Goal: Complete application form: Complete application form

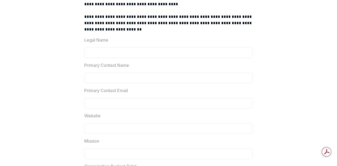
scroll to position [95, 0]
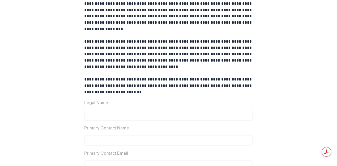
click at [91, 54] on p "**********" at bounding box center [168, 54] width 169 height 32
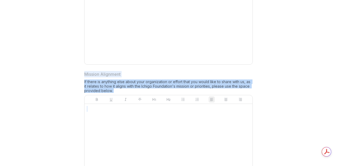
scroll to position [543, 0]
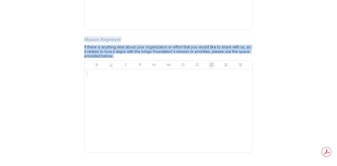
drag, startPoint x: 78, startPoint y: 58, endPoint x: 209, endPoint y: 118, distance: 144.1
copy div "**********"
click at [186, 98] on div at bounding box center [169, 110] width 164 height 79
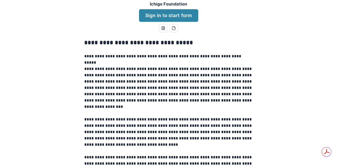
scroll to position [0, 0]
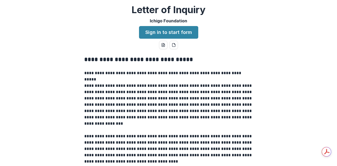
click at [127, 78] on p at bounding box center [168, 79] width 169 height 6
click at [165, 46] on icon "word-download" at bounding box center [163, 45] width 4 height 4
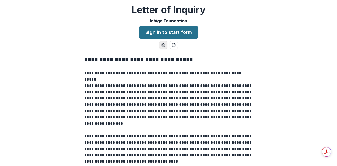
click at [164, 33] on link "Sign in to start form" at bounding box center [168, 32] width 59 height 13
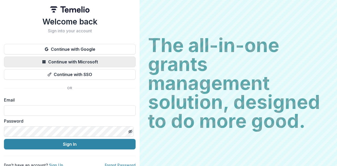
click at [84, 65] on button "Continue with Microsoft" at bounding box center [70, 62] width 132 height 11
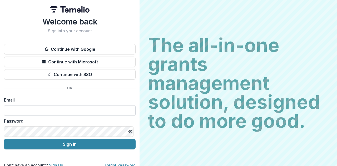
click at [61, 106] on input at bounding box center [70, 110] width 132 height 11
type input "**********"
click at [46, 125] on div "Password" at bounding box center [70, 127] width 132 height 19
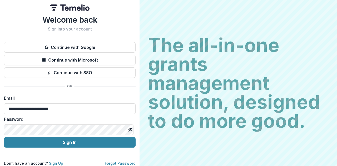
scroll to position [6, 0]
click at [56, 161] on link "Sign Up" at bounding box center [56, 163] width 14 height 4
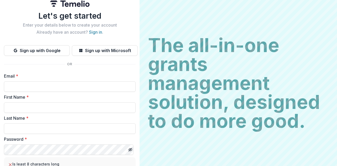
click at [55, 80] on div "Email *" at bounding box center [70, 82] width 132 height 19
click at [55, 85] on input "Email *" at bounding box center [70, 86] width 132 height 11
type input "**********"
click at [47, 108] on input "First Name *" at bounding box center [70, 108] width 132 height 11
type input "****"
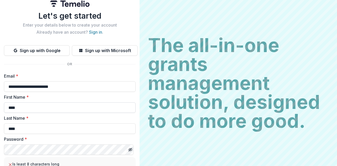
type input "****"
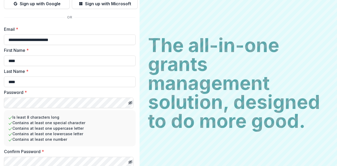
scroll to position [73, 0]
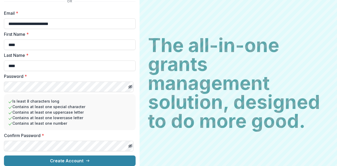
click at [57, 136] on div "Confirm Password *" at bounding box center [70, 142] width 132 height 19
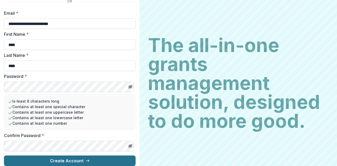
click at [78, 156] on button "Create Account" at bounding box center [70, 161] width 132 height 11
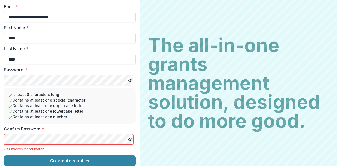
scroll to position [79, 0]
click at [129, 138] on line "Toggle password visibility" at bounding box center [130, 139] width 3 height 3
click at [126, 78] on button "Toggle password visibility" at bounding box center [130, 80] width 8 height 8
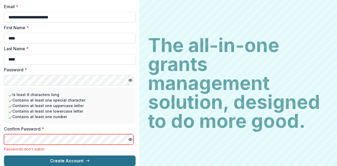
click at [61, 156] on button "Create Account" at bounding box center [70, 161] width 132 height 11
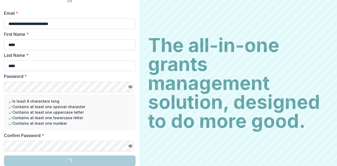
scroll to position [73, 0]
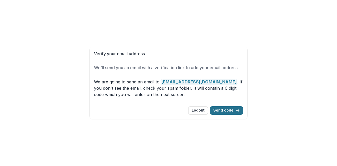
click at [234, 109] on button "Send code" at bounding box center [226, 111] width 33 height 8
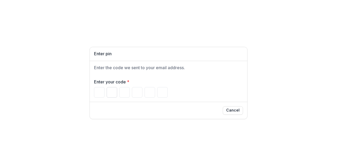
paste input "Please enter your pin code"
type input "*"
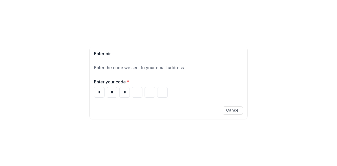
type input "*"
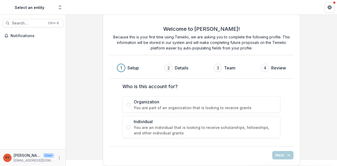
scroll to position [9, 0]
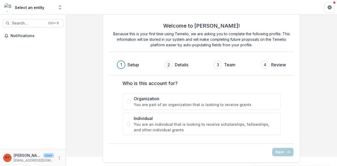
click at [135, 99] on span "Organization" at bounding box center [205, 99] width 143 height 6
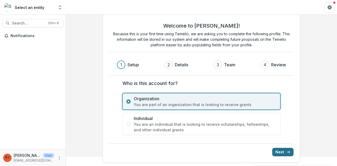
click at [287, 152] on icon "submit" at bounding box center [289, 152] width 4 height 4
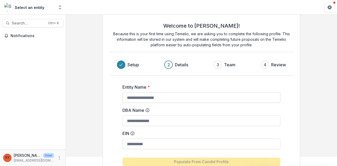
click at [143, 96] on input "Entity Name *" at bounding box center [202, 98] width 158 height 11
type input "**********"
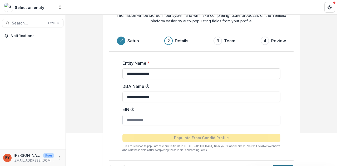
scroll to position [51, 0]
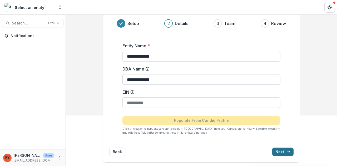
click at [157, 77] on input "**********" at bounding box center [202, 79] width 158 height 11
paste input "**********"
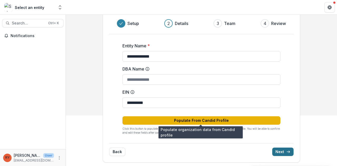
type input "**********"
click at [194, 122] on button "Populate From Candid Profile" at bounding box center [202, 121] width 158 height 8
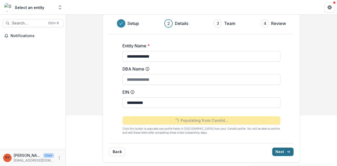
type input "**********"
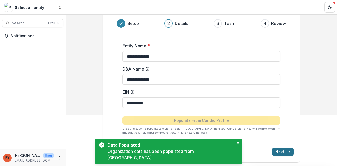
click at [284, 149] on button "Next" at bounding box center [283, 152] width 21 height 8
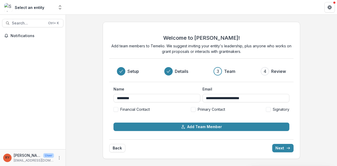
click at [193, 109] on span at bounding box center [193, 109] width 5 height 5
click at [280, 148] on button "Next" at bounding box center [283, 148] width 21 height 8
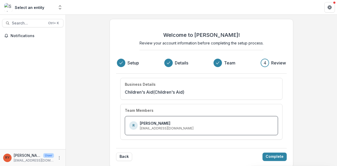
scroll to position [4, 0]
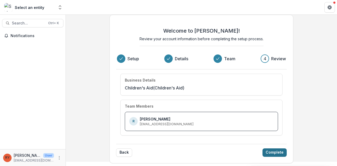
click at [279, 152] on button "Complete" at bounding box center [275, 153] width 24 height 8
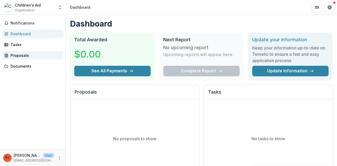
click at [21, 56] on div "Proposals" at bounding box center [35, 56] width 49 height 6
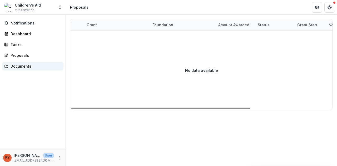
click at [22, 66] on div "Documents" at bounding box center [35, 67] width 49 height 6
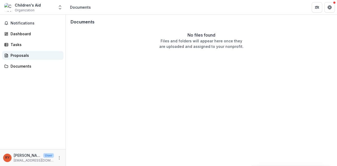
click at [22, 52] on link "Proposals" at bounding box center [32, 55] width 61 height 9
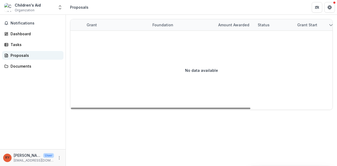
click at [21, 57] on div "Proposals" at bounding box center [35, 56] width 49 height 6
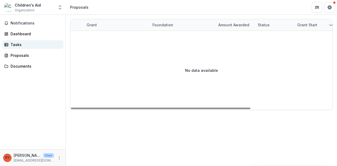
click at [30, 45] on div "Tasks" at bounding box center [35, 45] width 49 height 6
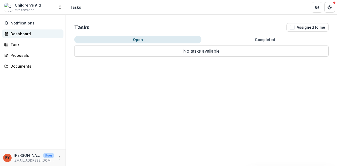
click at [22, 34] on div "Dashboard" at bounding box center [35, 34] width 49 height 6
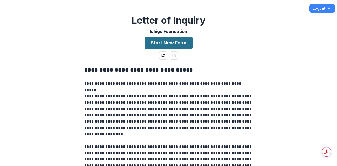
click at [177, 41] on button "Start New Form" at bounding box center [169, 43] width 48 height 13
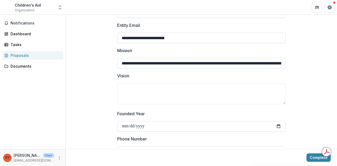
scroll to position [158, 0]
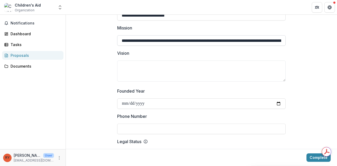
click at [147, 40] on input "**********" at bounding box center [201, 40] width 169 height 11
click at [65, 68] on div "Documents" at bounding box center [33, 66] width 66 height 9
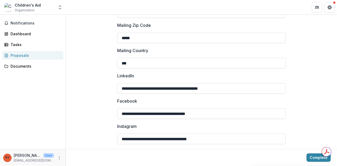
scroll to position [764, 0]
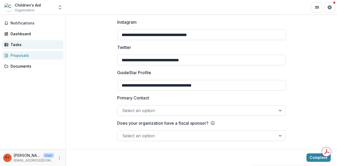
click at [20, 47] on div "Tasks" at bounding box center [35, 45] width 49 height 6
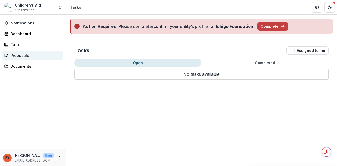
click at [21, 54] on div "Proposals" at bounding box center [35, 56] width 49 height 6
